Goal: Task Accomplishment & Management: Manage account settings

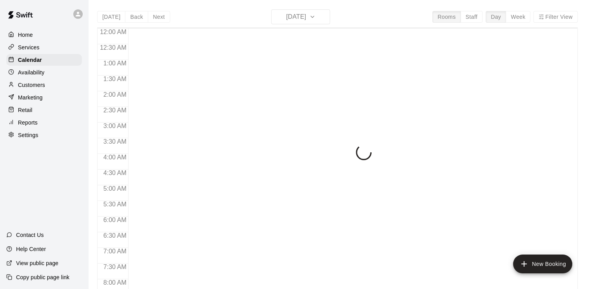
scroll to position [482, 0]
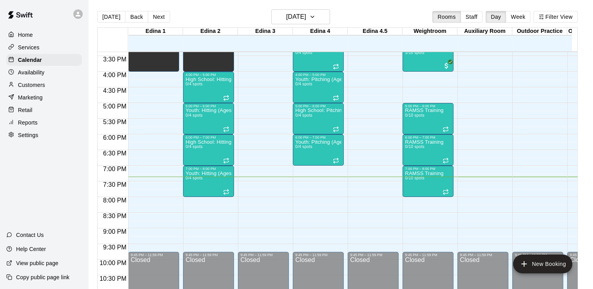
click at [31, 139] on p "Settings" at bounding box center [28, 135] width 20 height 8
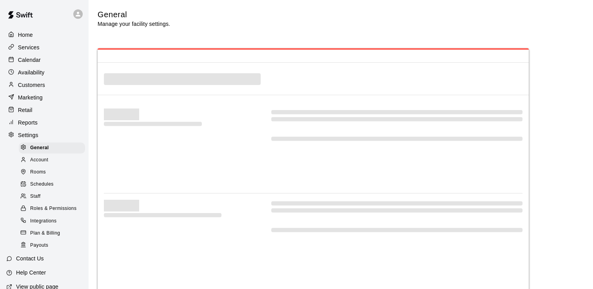
select select "**"
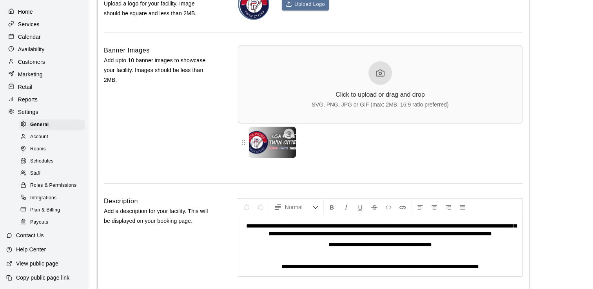
scroll to position [35, 0]
click at [37, 95] on p "Reports" at bounding box center [28, 99] width 20 height 8
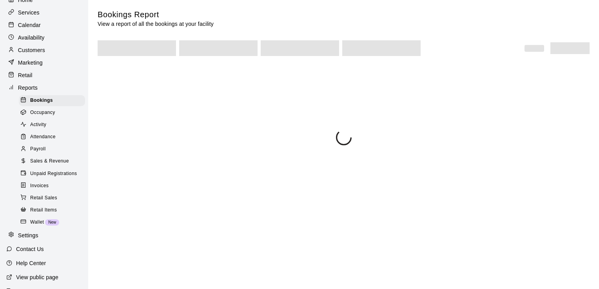
click at [37, 51] on p "Customers" at bounding box center [31, 50] width 27 height 8
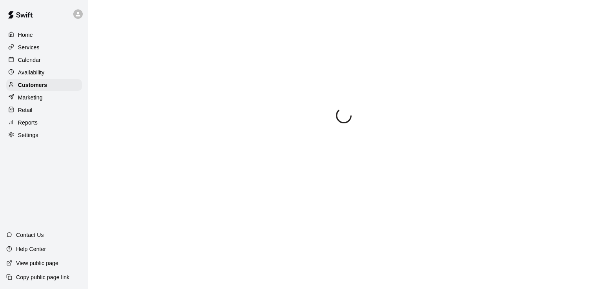
click at [41, 250] on p "Help Center" at bounding box center [31, 249] width 30 height 8
click at [39, 141] on div "Settings" at bounding box center [44, 135] width 76 height 12
select select "**"
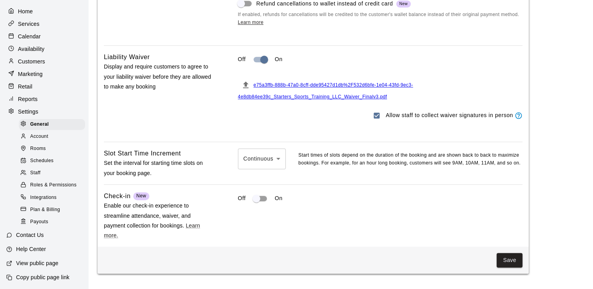
scroll to position [701, 0]
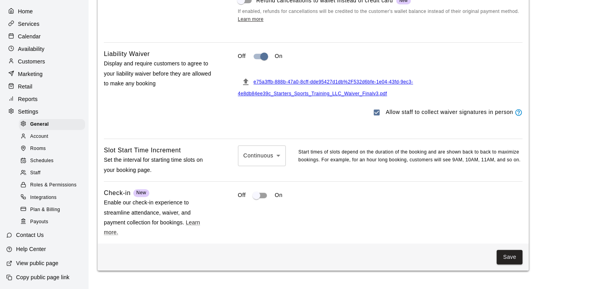
click at [363, 96] on span "e75a3ffb-888b-47a0-8cff-dde95427d1db%2F532d6bfe-1e04-43fd-9ec3-4e8db84ee39c_Sta…" at bounding box center [325, 87] width 175 height 17
click at [429, 98] on div "e75a3ffb-888b-47a0-8cff-dde95427d1db%2F532d6bfe-1e04-43fd-9ec3-4e8db84ee39c_Sta…" at bounding box center [380, 86] width 284 height 24
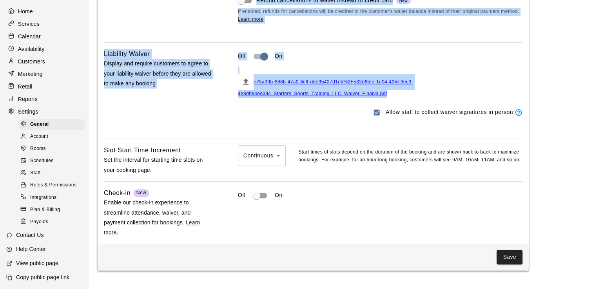
drag, startPoint x: 388, startPoint y: 105, endPoint x: 411, endPoint y: 259, distance: 155.8
click at [411, 259] on div "Booking Policies Cancellation Policy Set an optional time period for customers …" at bounding box center [313, 79] width 431 height 382
drag, startPoint x: 411, startPoint y: 259, endPoint x: 391, endPoint y: 240, distance: 28.0
click at [391, 237] on div "Off On" at bounding box center [380, 212] width 284 height 49
click at [355, 234] on div "Off On" at bounding box center [380, 212] width 284 height 49
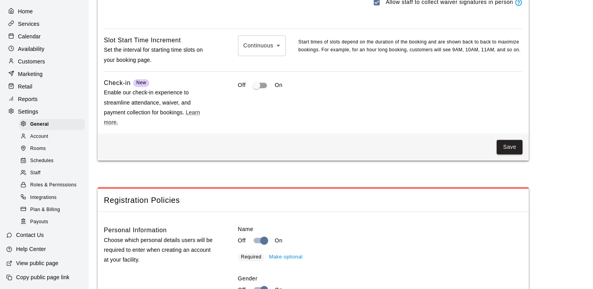
scroll to position [0, 0]
